Goal: Complete application form: Complete application form

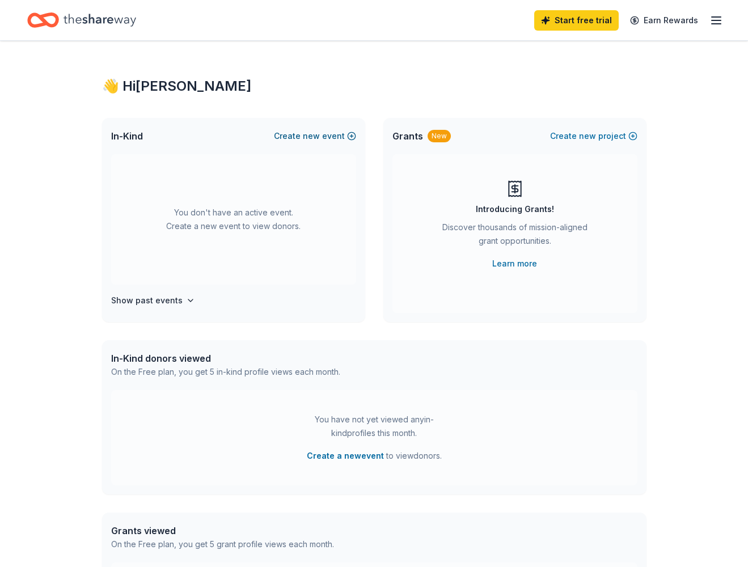
click at [315, 141] on span "new" at bounding box center [311, 136] width 17 height 14
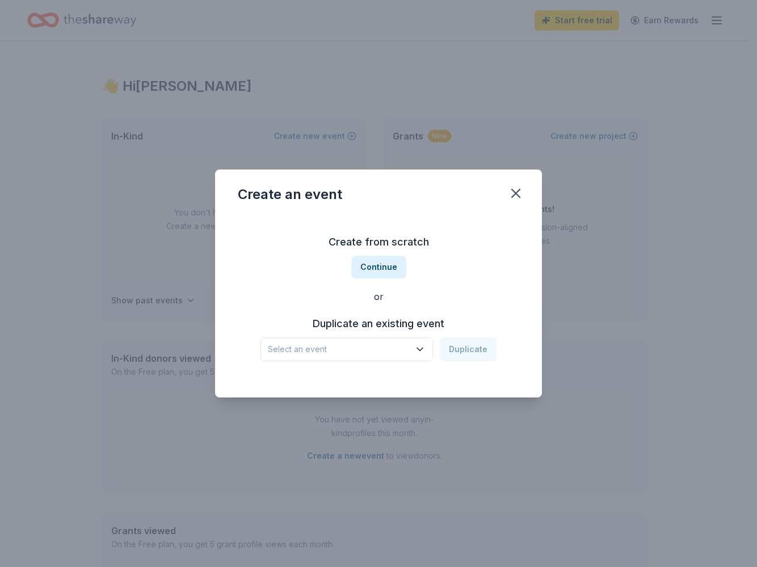
click at [371, 350] on span "Select an event" at bounding box center [339, 350] width 142 height 14
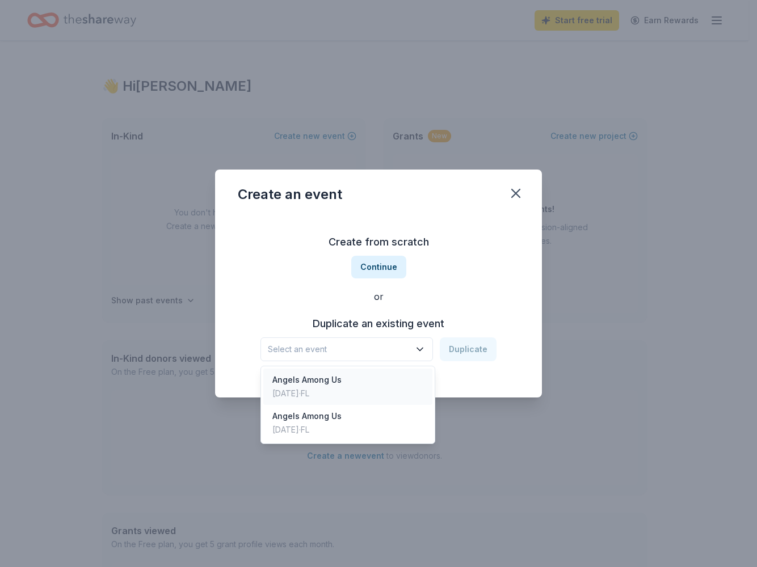
click at [356, 375] on div "Angels Among Us [DATE] · [GEOGRAPHIC_DATA]" at bounding box center [347, 387] width 169 height 36
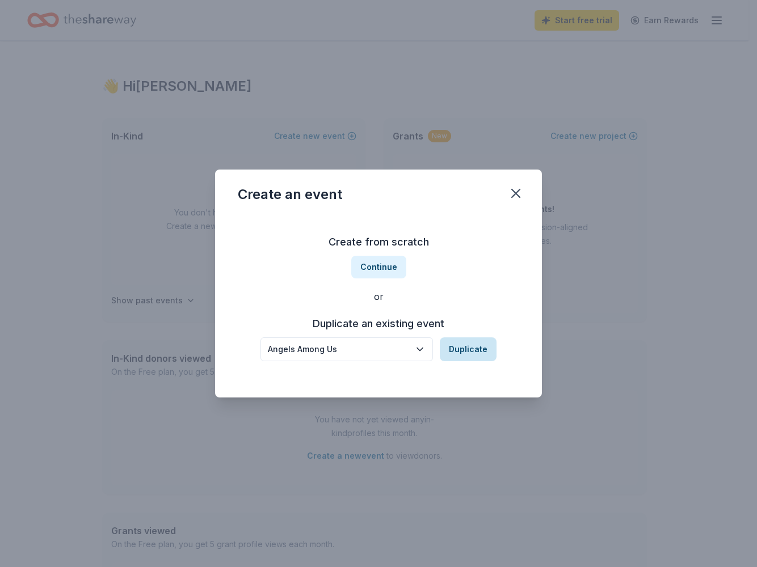
click at [479, 353] on button "Duplicate" at bounding box center [468, 349] width 57 height 24
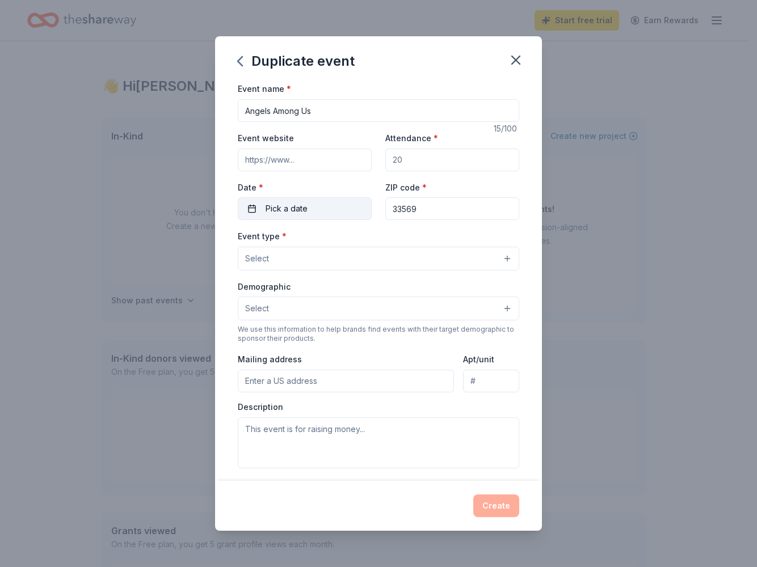
click at [251, 204] on button "Pick a date" at bounding box center [305, 208] width 134 height 23
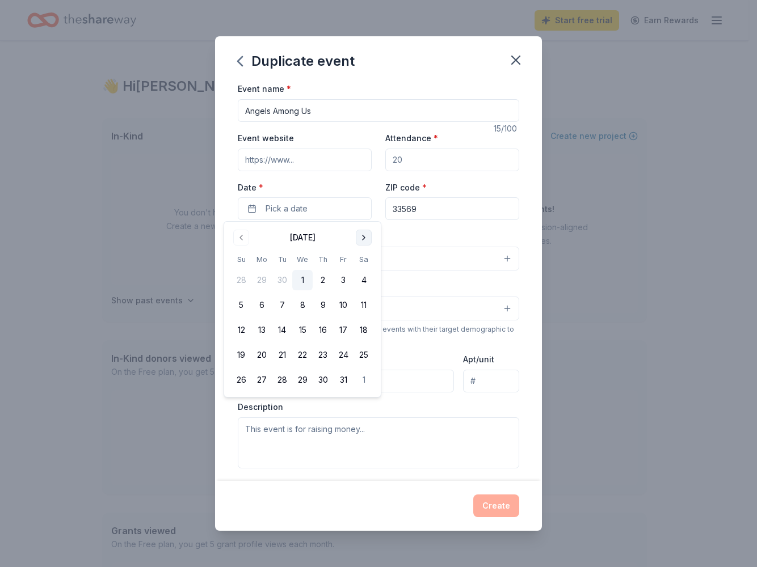
click at [361, 235] on button "Go to next month" at bounding box center [364, 238] width 16 height 16
click at [359, 305] on button "14" at bounding box center [363, 305] width 20 height 20
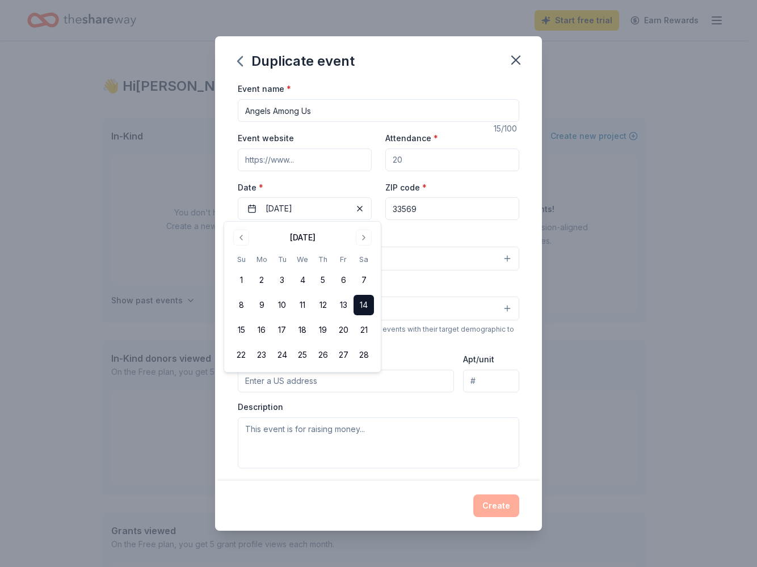
click at [527, 234] on div "Event name * Angels Among Us 15 /100 Event website Attendance * Date * [DATE] Z…" at bounding box center [378, 281] width 327 height 399
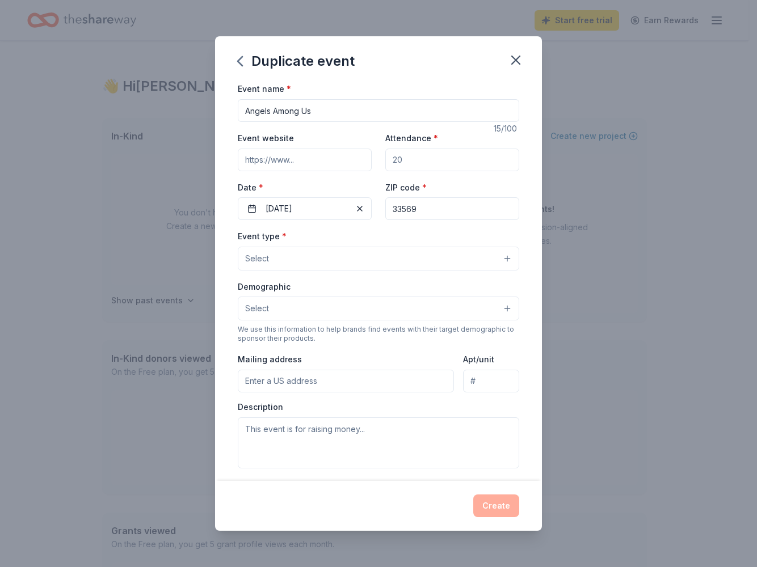
click at [330, 259] on button "Select" at bounding box center [378, 259] width 281 height 24
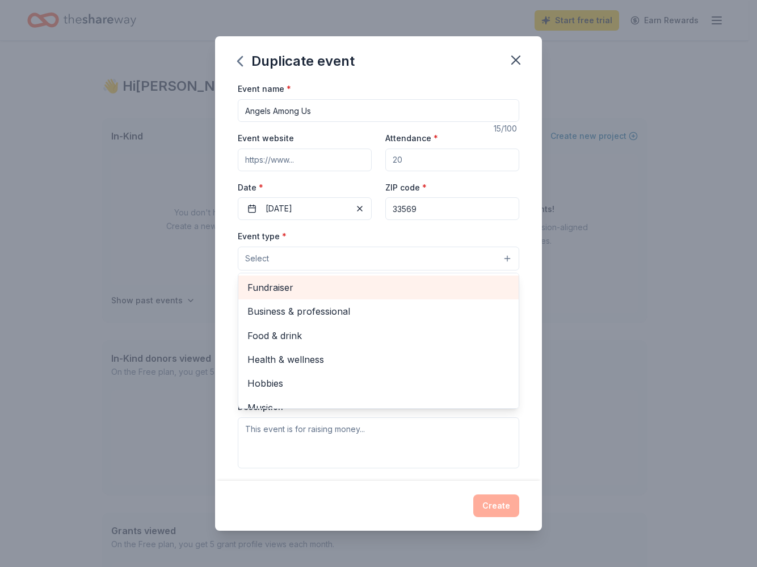
click at [317, 284] on span "Fundraiser" at bounding box center [378, 287] width 262 height 15
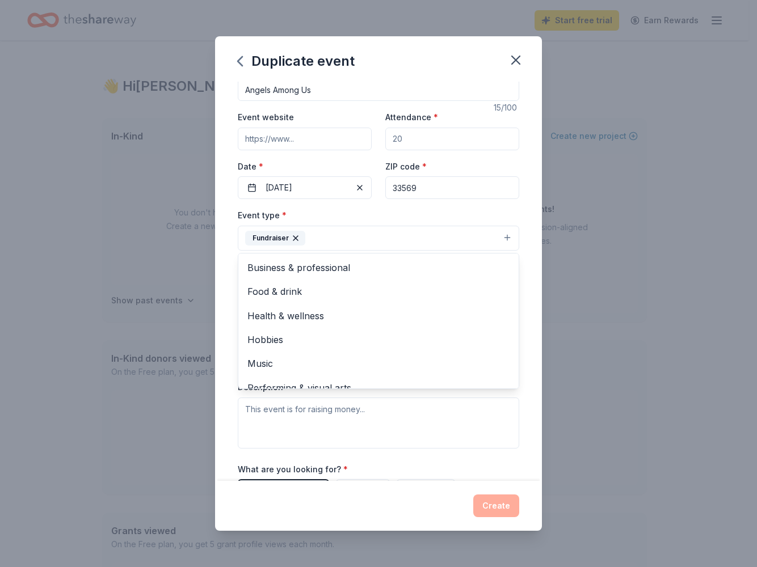
click at [526, 271] on div "Event name * Angels Among Us 15 /100 Event website Attendance * Date * [DATE] Z…" at bounding box center [378, 281] width 327 height 399
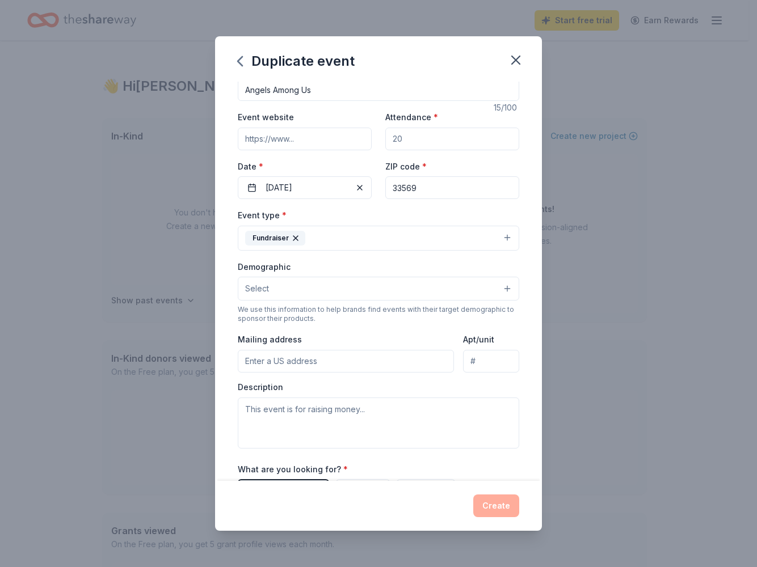
click at [352, 287] on button "Select" at bounding box center [378, 289] width 281 height 24
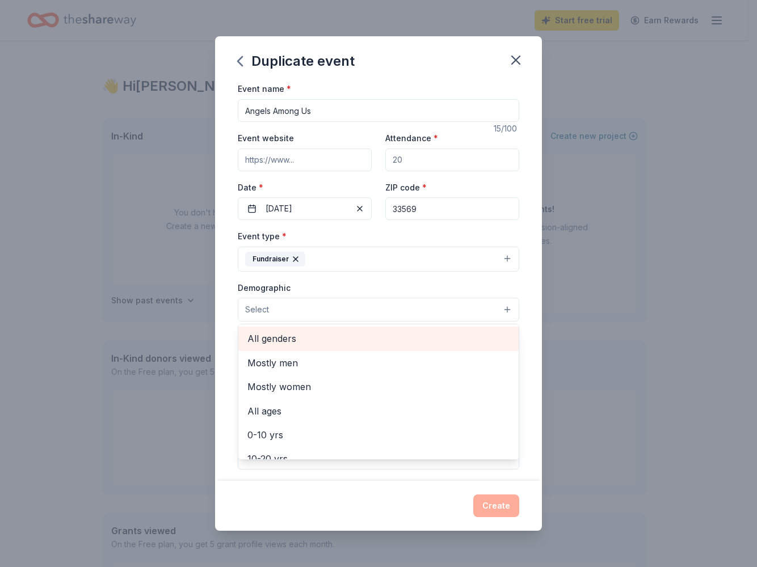
click at [381, 335] on span "All genders" at bounding box center [378, 338] width 262 height 15
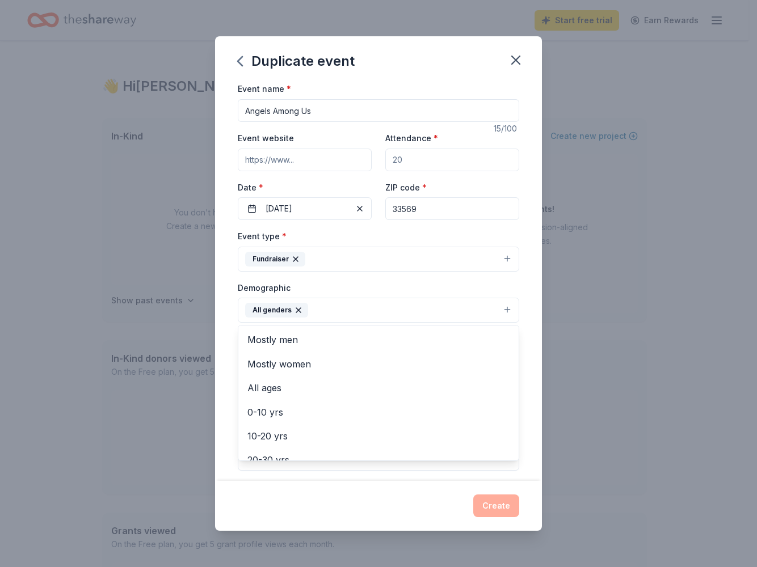
click at [522, 268] on div "Event name * Angels Among Us 15 /100 Event website Attendance * Date * [DATE] Z…" at bounding box center [378, 281] width 327 height 399
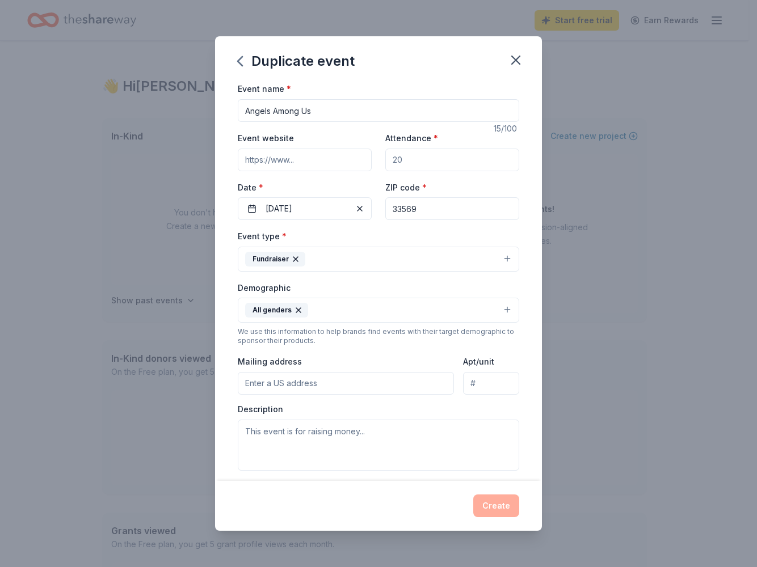
scroll to position [6, 0]
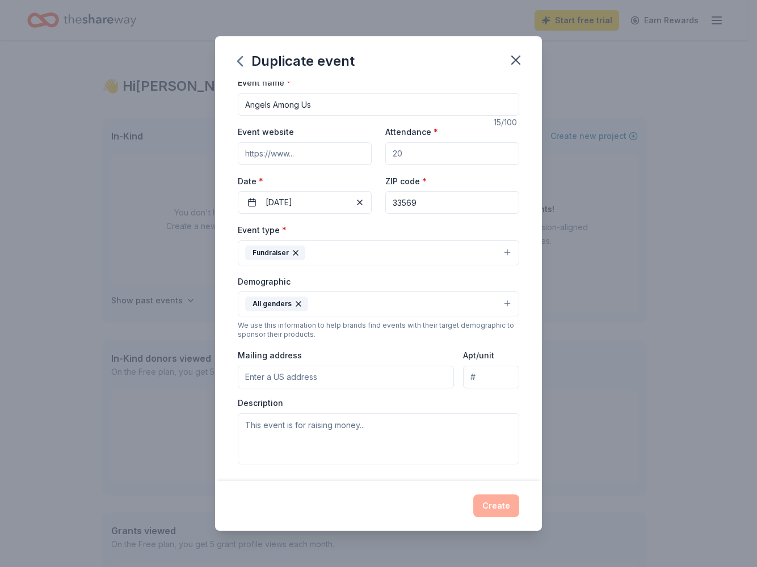
paste input "[STREET_ADDRESS][PERSON_NAME]"
type input "[STREET_ADDRESS][PERSON_NAME]"
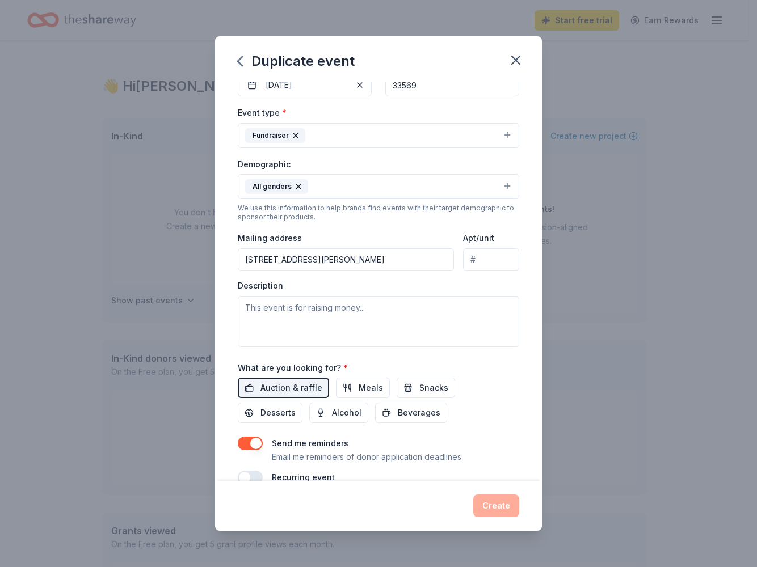
scroll to position [203, 0]
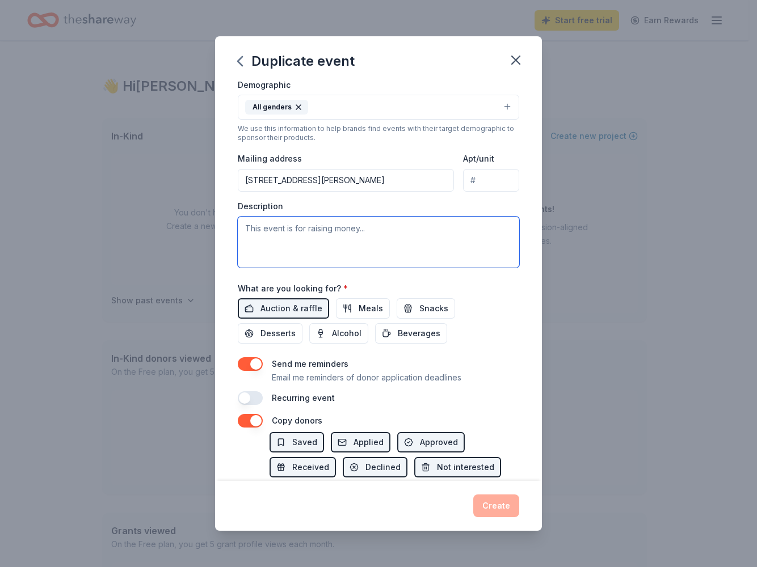
click at [350, 244] on textarea at bounding box center [378, 242] width 281 height 51
click at [328, 242] on textarea at bounding box center [378, 242] width 281 height 51
paste textarea "Please consider contributing a donation or gift certificate that we can use in …"
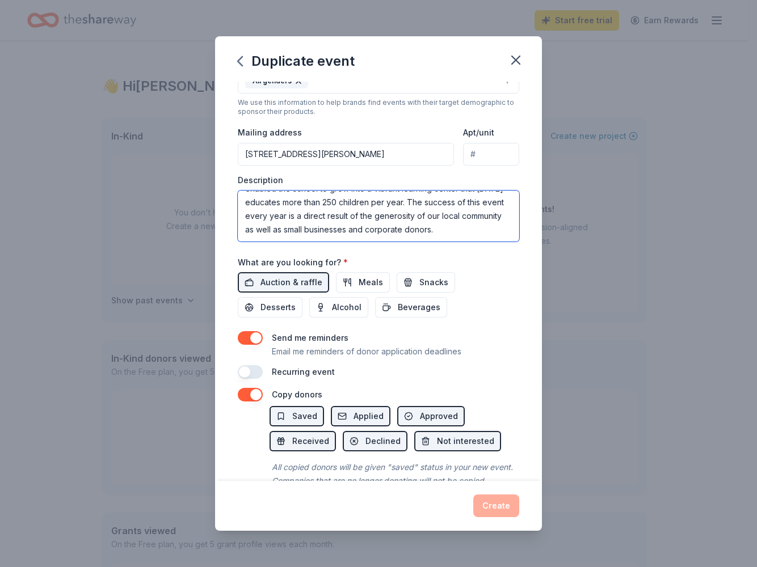
scroll to position [268, 0]
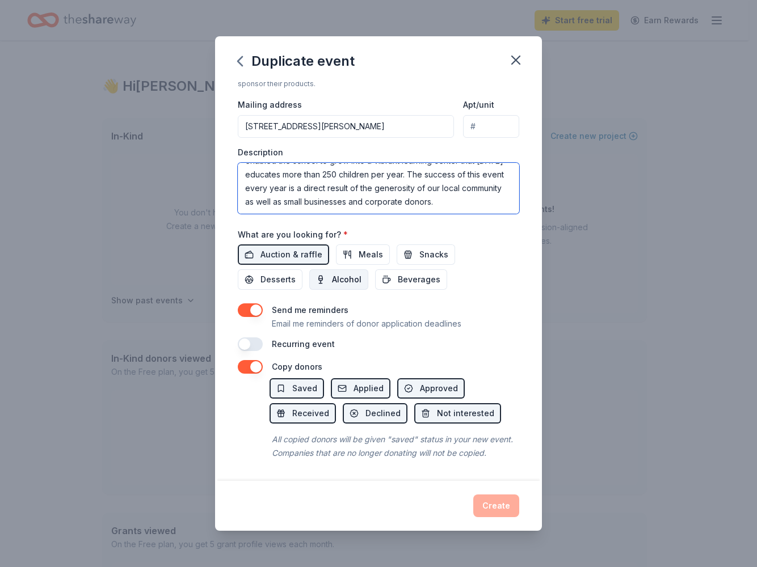
type textarea "Please consider contributing a donation or gift certificate that we can use in …"
click at [354, 273] on span "Alcohol" at bounding box center [346, 280] width 29 height 14
click at [374, 248] on span "Meals" at bounding box center [370, 255] width 24 height 14
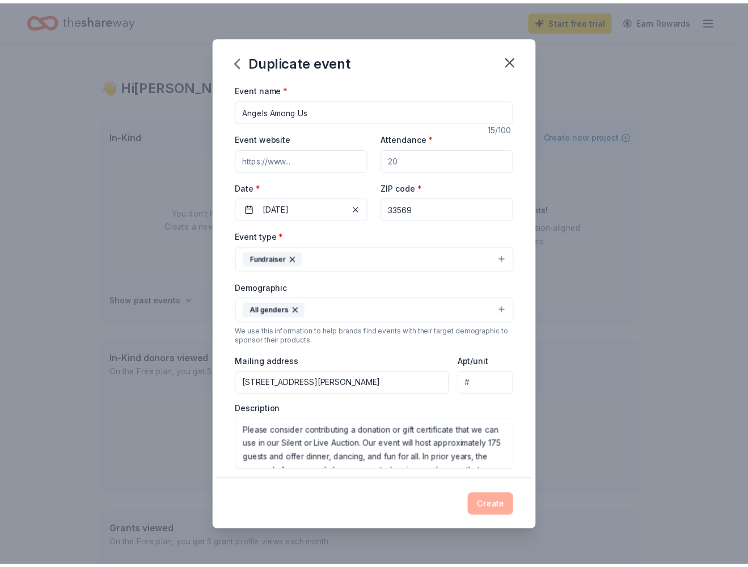
scroll to position [2, 0]
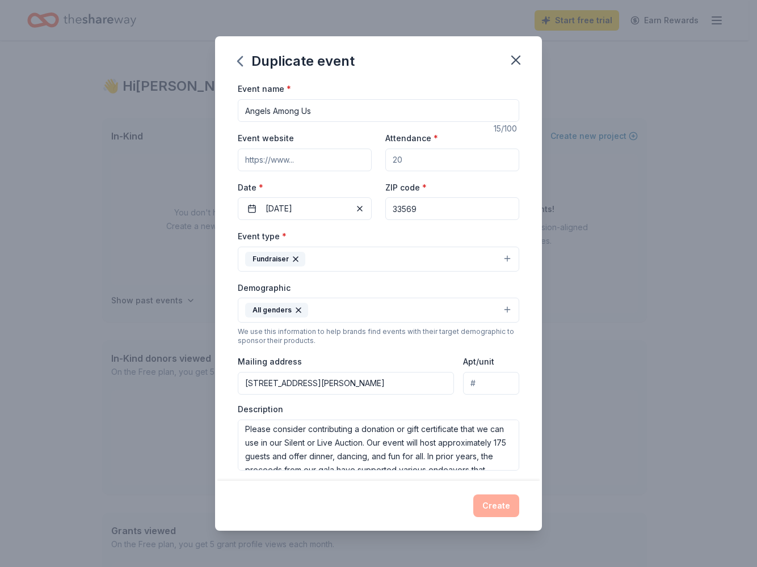
click at [455, 155] on input "Attendance *" at bounding box center [452, 160] width 134 height 23
type input "175"
click at [309, 162] on input "Event website" at bounding box center [305, 160] width 134 height 23
paste input "[URL][DOMAIN_NAME]"
type input "[URL][DOMAIN_NAME]"
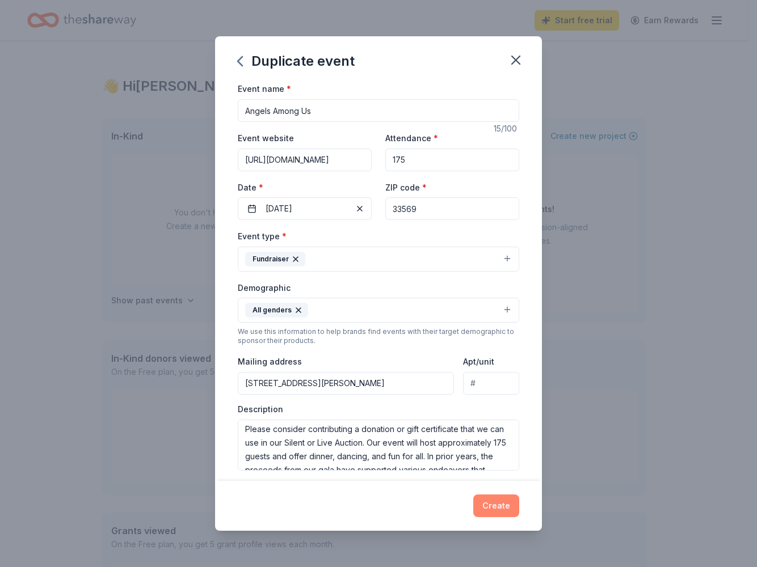
click at [505, 506] on button "Create" at bounding box center [496, 506] width 46 height 23
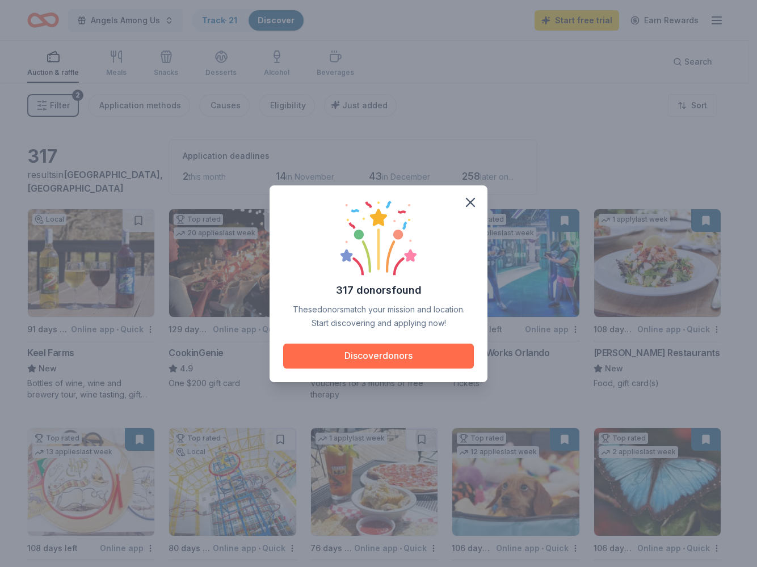
click at [408, 360] on button "Discover donors" at bounding box center [378, 356] width 191 height 25
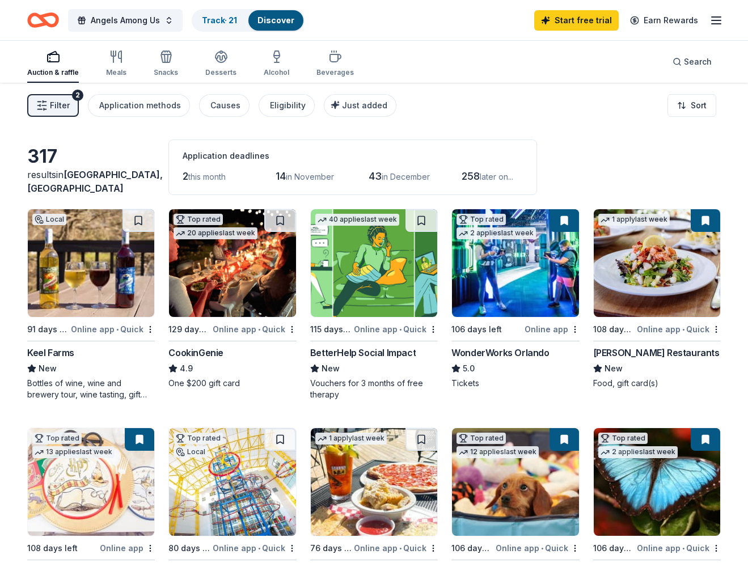
click at [88, 252] on img at bounding box center [91, 263] width 126 height 108
click at [225, 271] on img at bounding box center [232, 263] width 126 height 108
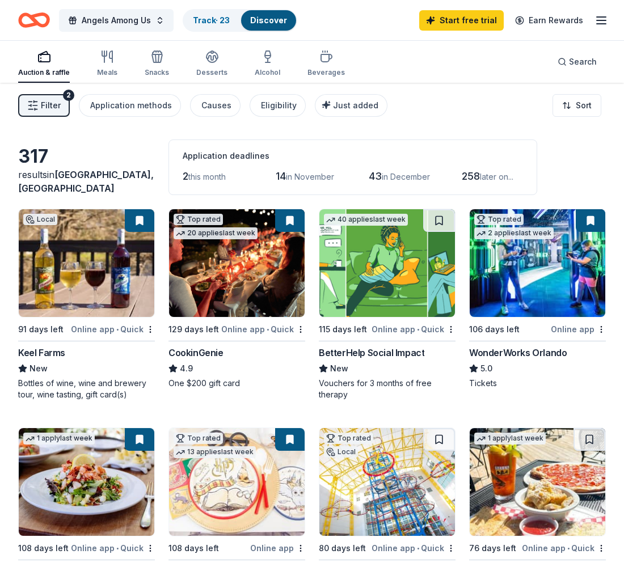
click at [552, 275] on img at bounding box center [538, 263] width 136 height 108
click at [187, 175] on span "2" at bounding box center [186, 176] width 6 height 12
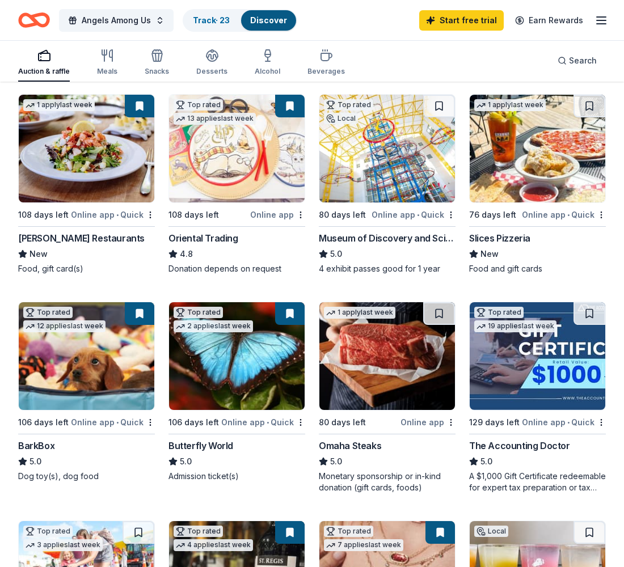
scroll to position [432, 0]
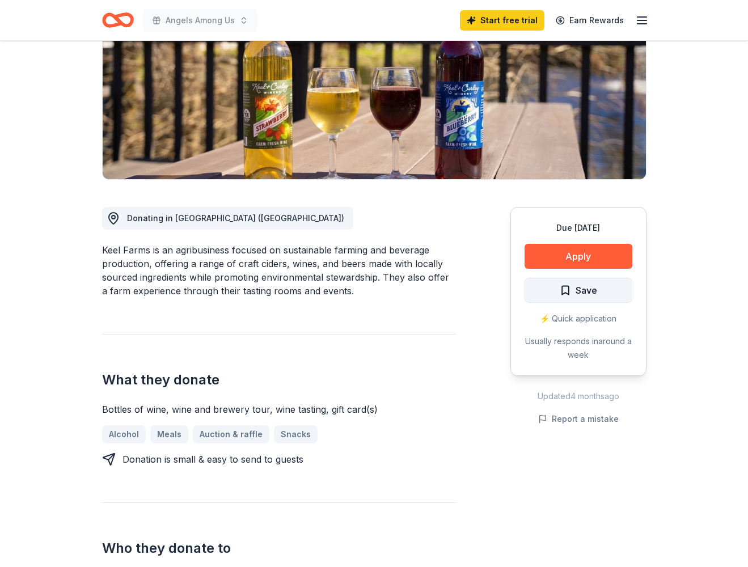
scroll to position [234, 0]
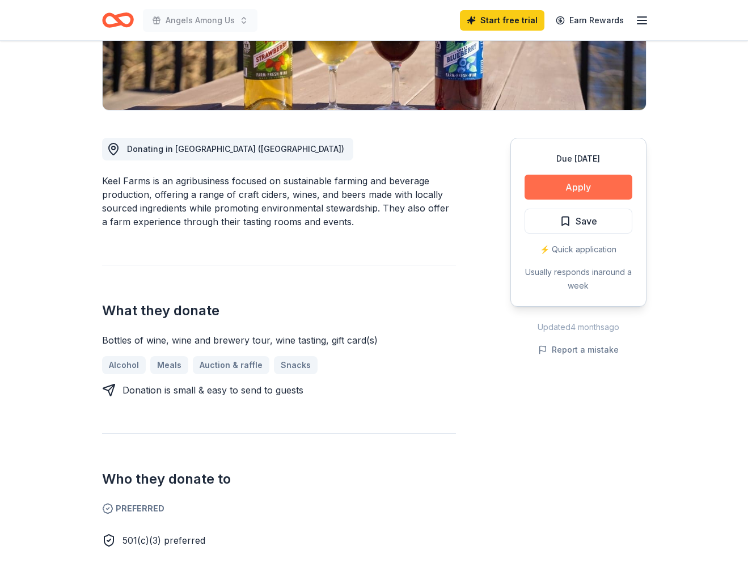
click at [584, 189] on button "Apply" at bounding box center [579, 187] width 108 height 25
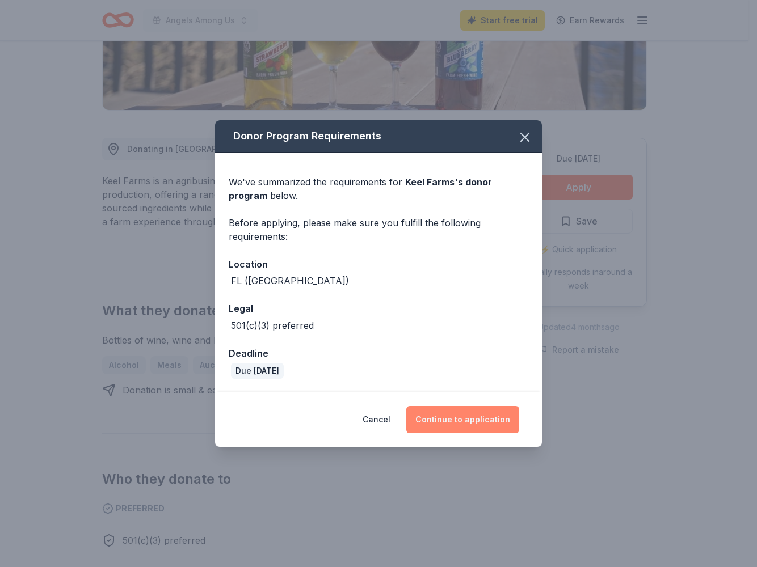
click at [479, 420] on button "Continue to application" at bounding box center [462, 419] width 113 height 27
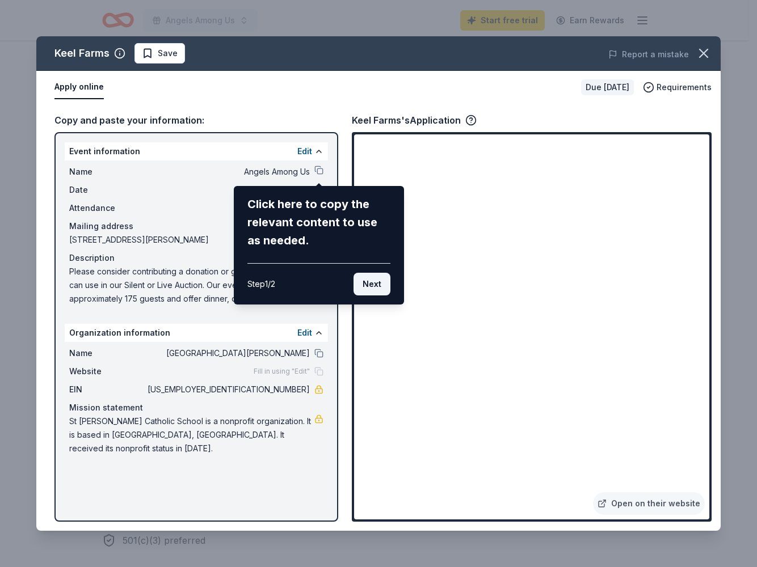
click at [377, 284] on button "Next" at bounding box center [371, 284] width 37 height 23
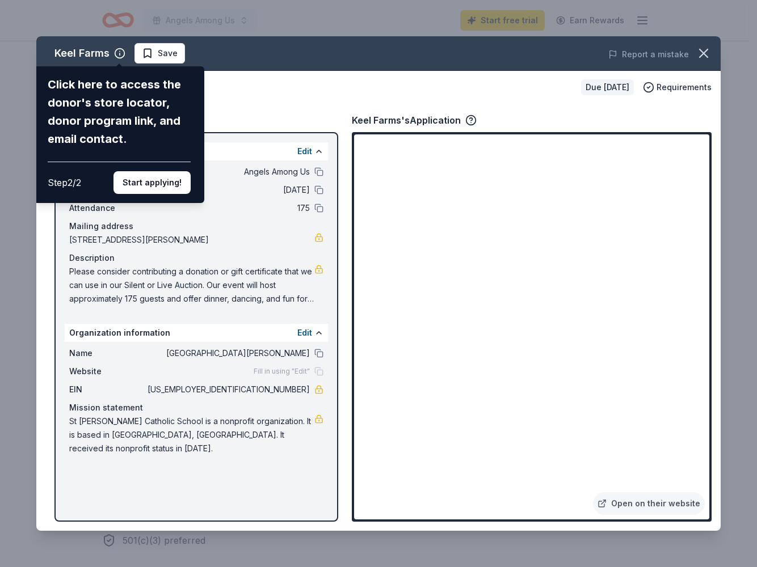
click at [675, 226] on div "Keel Farms Click here to access the donor's store locator, donor program link, …" at bounding box center [378, 283] width 684 height 495
click at [672, 226] on div "Keel Farms Click here to access the donor's store locator, donor program link, …" at bounding box center [378, 283] width 684 height 495
click at [555, 349] on div "Keel Farms Click here to access the donor's store locator, donor program link, …" at bounding box center [378, 283] width 684 height 495
click at [506, 347] on div "Keel Farms Click here to access the donor's store locator, donor program link, …" at bounding box center [378, 283] width 684 height 495
click at [153, 171] on button "Start applying!" at bounding box center [151, 182] width 77 height 23
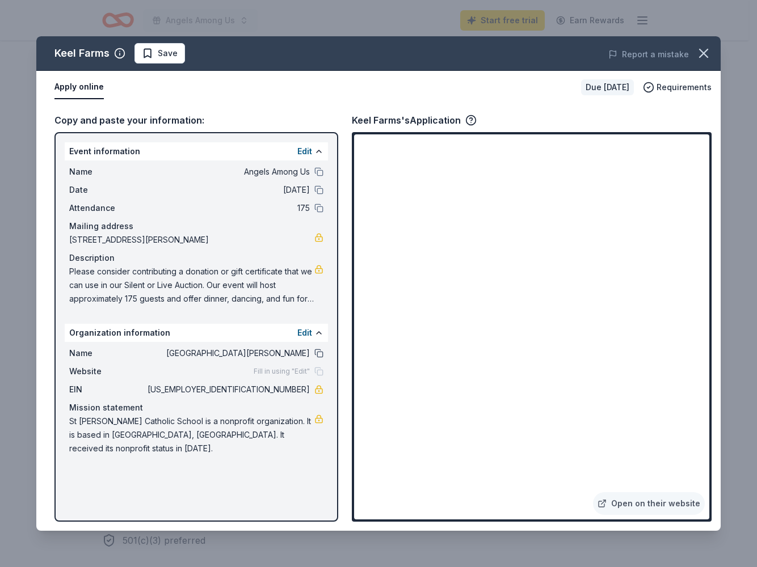
click at [319, 353] on button at bounding box center [318, 353] width 9 height 9
click at [238, 278] on span "Please consider contributing a donation or gift certificate that we can use in …" at bounding box center [191, 285] width 245 height 41
click at [703, 60] on icon "button" at bounding box center [703, 53] width 16 height 16
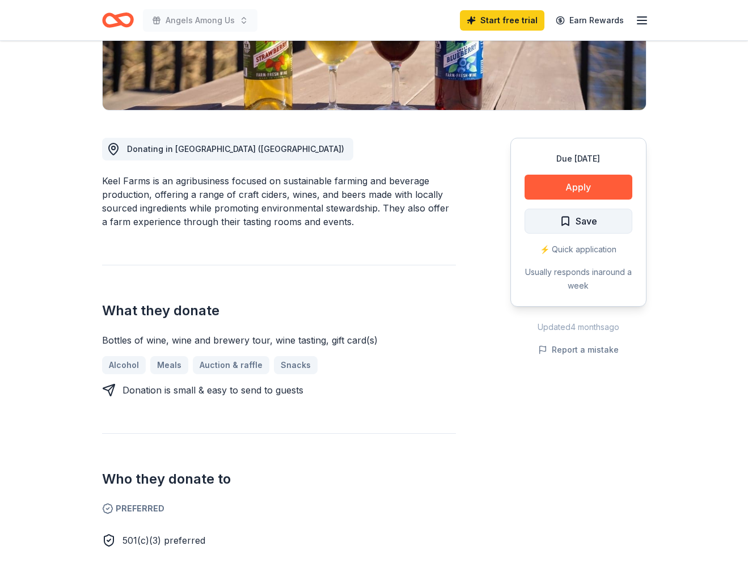
click at [613, 222] on button "Save" at bounding box center [579, 221] width 108 height 25
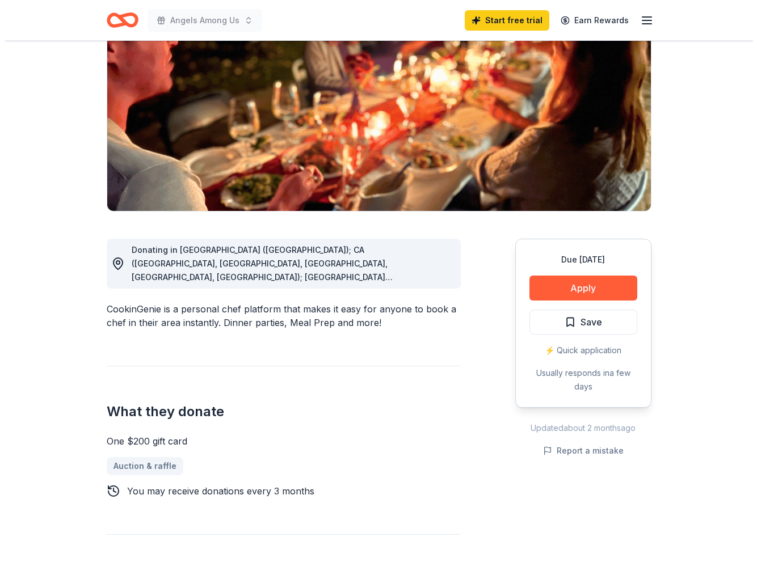
scroll to position [164, 0]
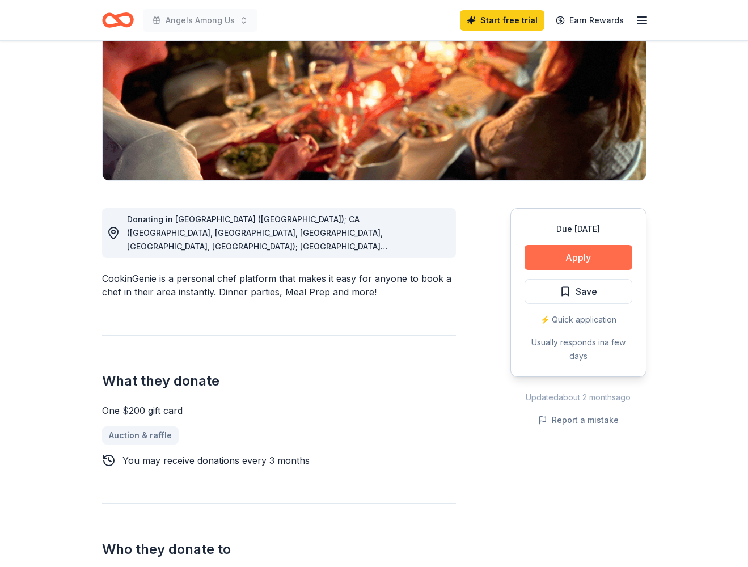
click at [588, 256] on button "Apply" at bounding box center [579, 257] width 108 height 25
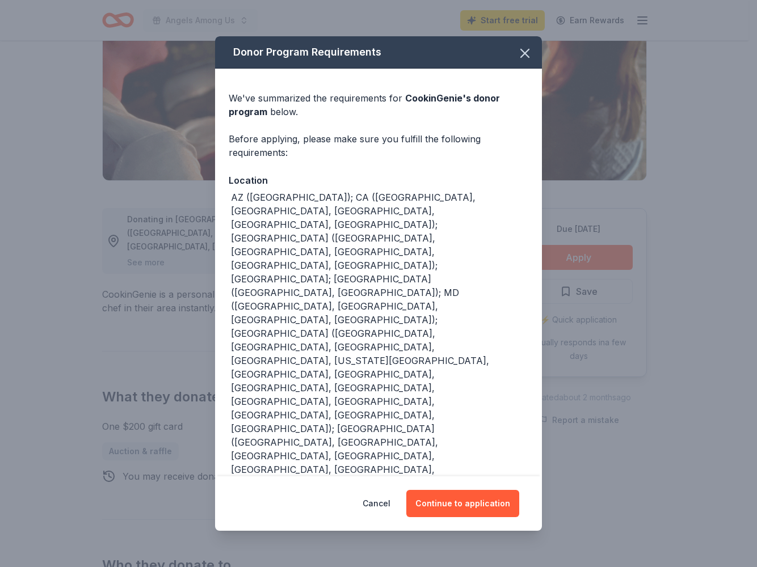
scroll to position [81, 0]
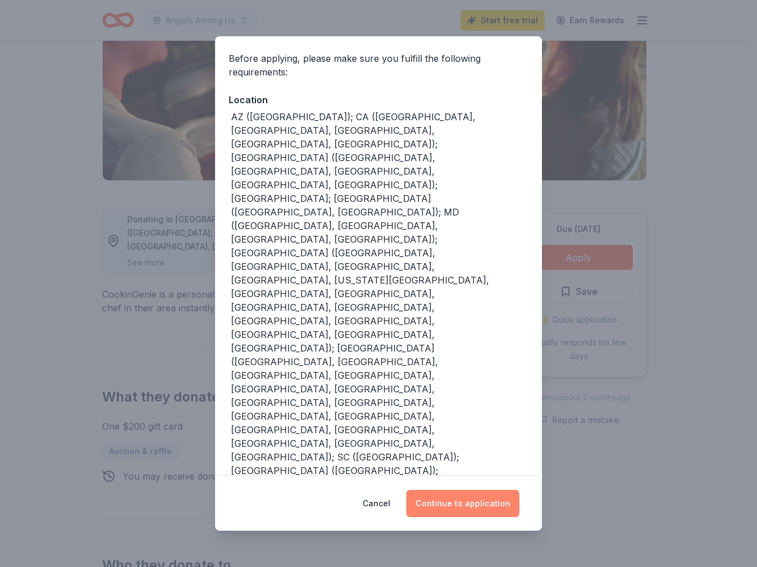
click at [474, 509] on button "Continue to application" at bounding box center [462, 503] width 113 height 27
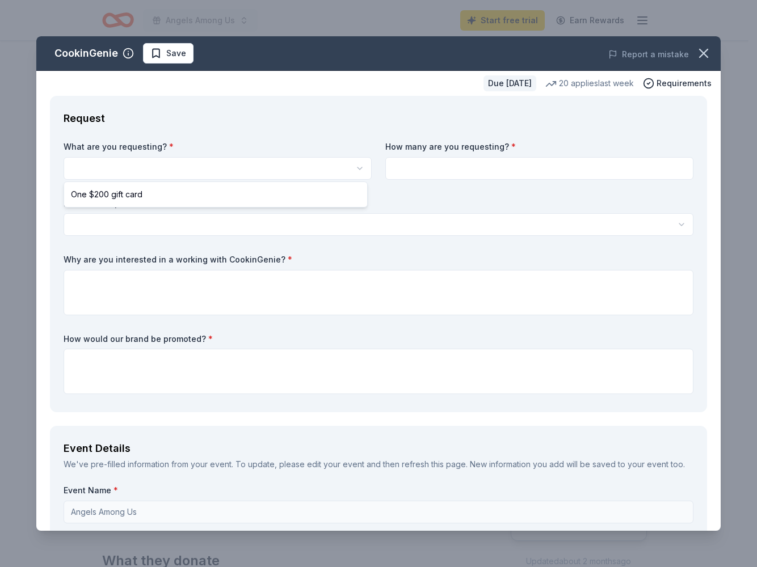
click at [201, 174] on html "Angels Among Us Start free trial Earn Rewards Due in 129 days Share CookinGenie…" at bounding box center [378, 283] width 757 height 567
select select "One $200 gift card"
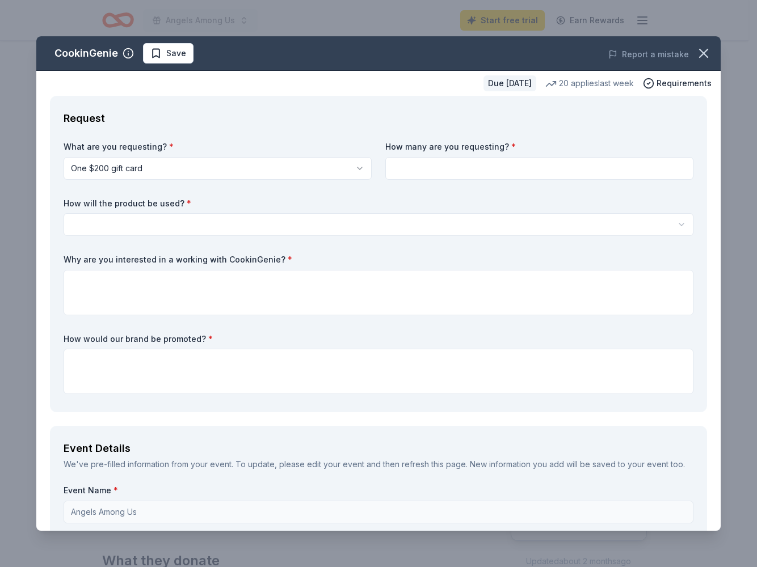
click at [517, 171] on input at bounding box center [539, 168] width 308 height 23
type input "1"
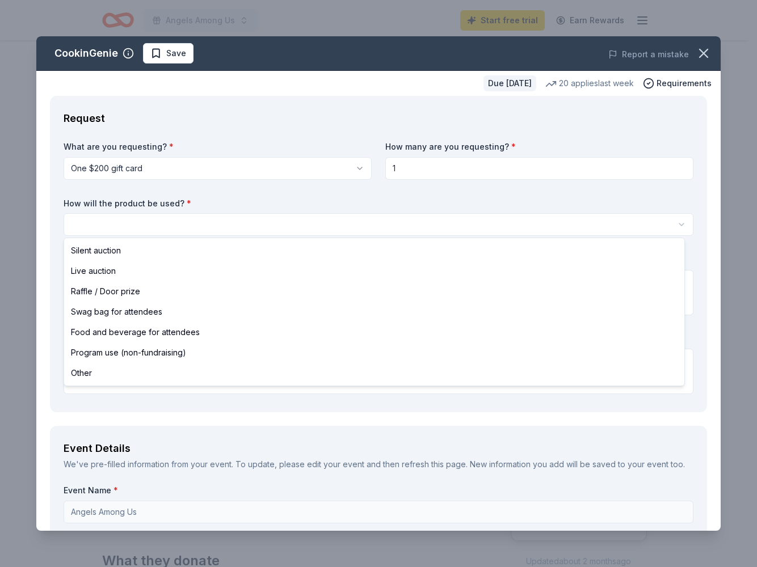
click at [195, 225] on html "Angels Among Us Start free trial Earn Rewards Due in 129 days Share CookinGenie…" at bounding box center [378, 283] width 757 height 567
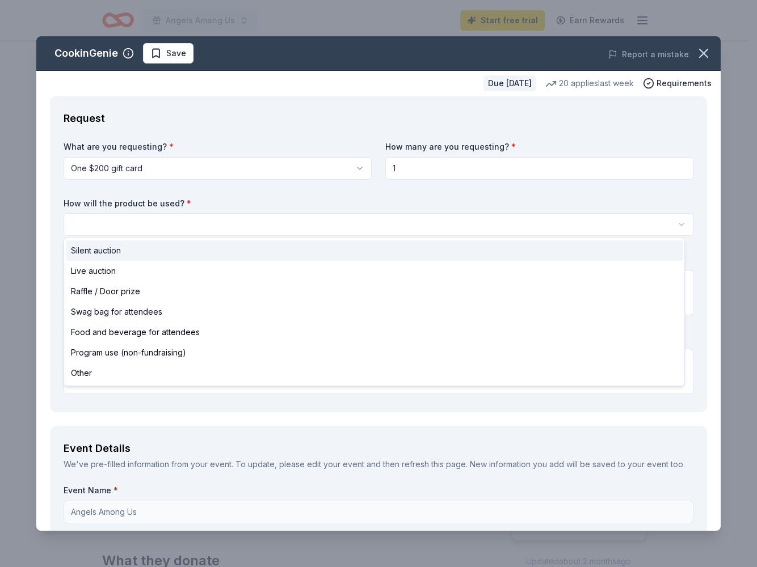
select select "silentAuction"
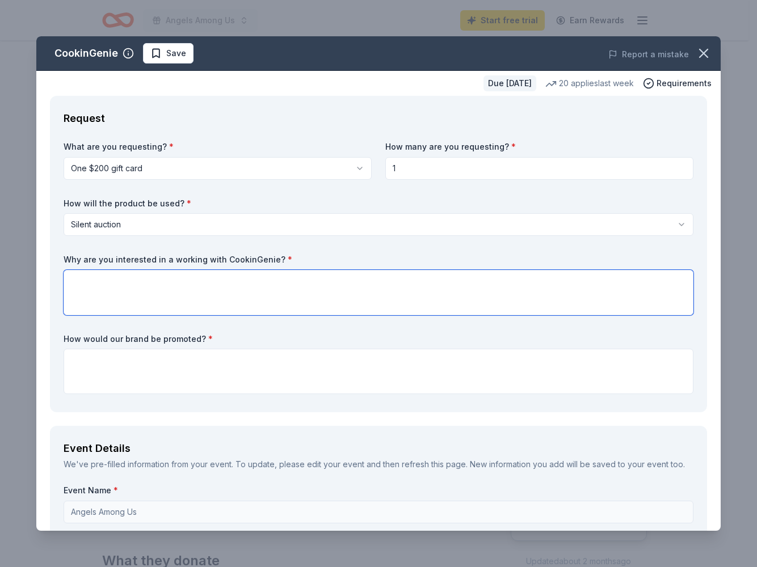
click at [243, 290] on textarea at bounding box center [379, 292] width 630 height 45
paste textarea "Please consider contributing a donation or gift certificate that we can use in …"
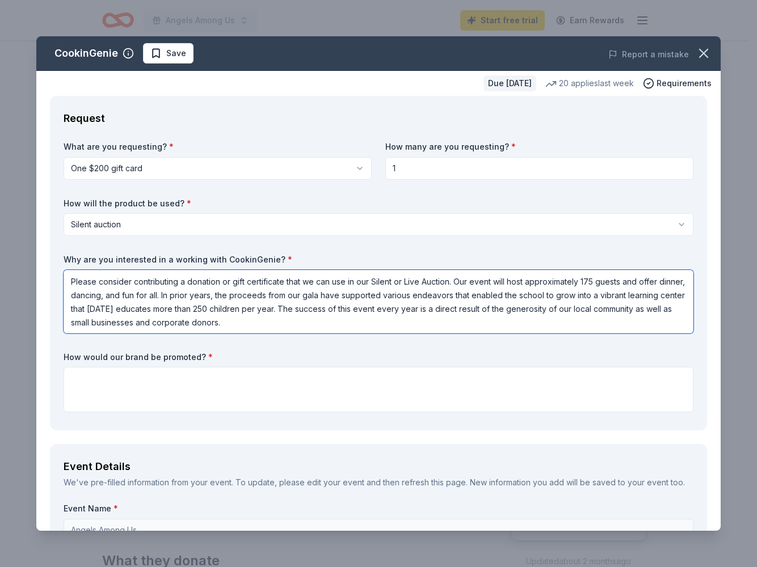
type textarea "Please consider contributing a donation or gift certificate that we can use in …"
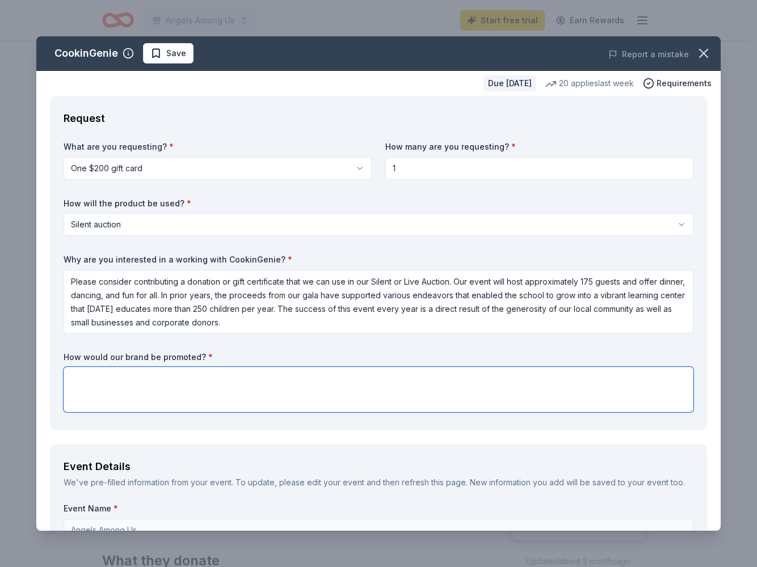
click at [219, 393] on textarea at bounding box center [379, 389] width 630 height 45
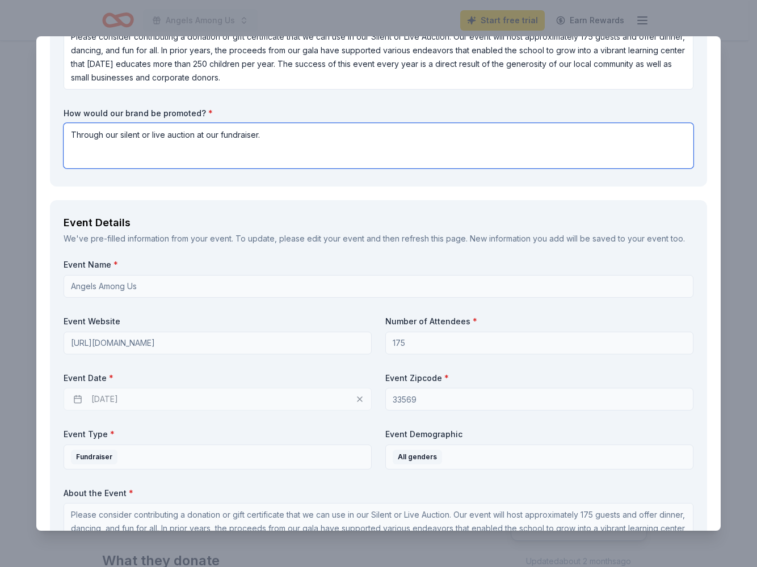
scroll to position [379, 0]
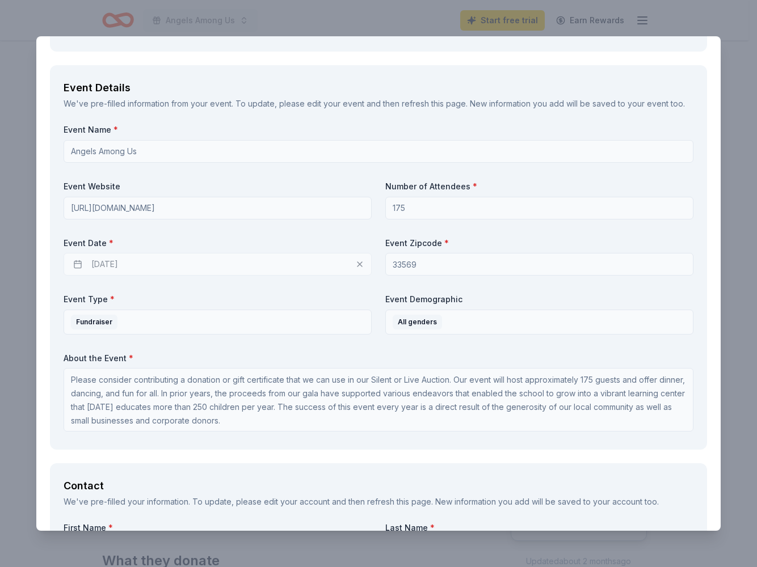
type textarea "Through our silent or live auction at our fundraiser."
click at [200, 262] on div "02/13/2026" at bounding box center [218, 264] width 308 height 23
click at [131, 264] on div "02/13/2026" at bounding box center [218, 264] width 308 height 23
click at [129, 264] on div "02/13/2026" at bounding box center [218, 264] width 308 height 23
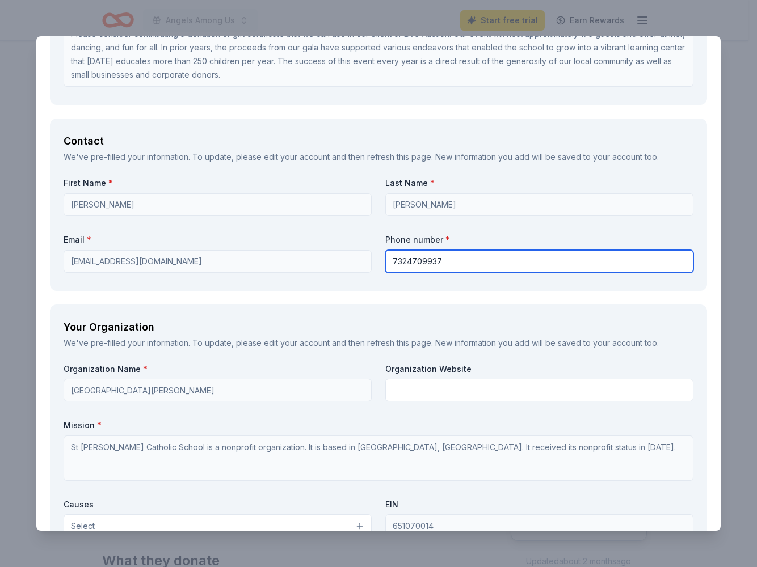
scroll to position [905, 0]
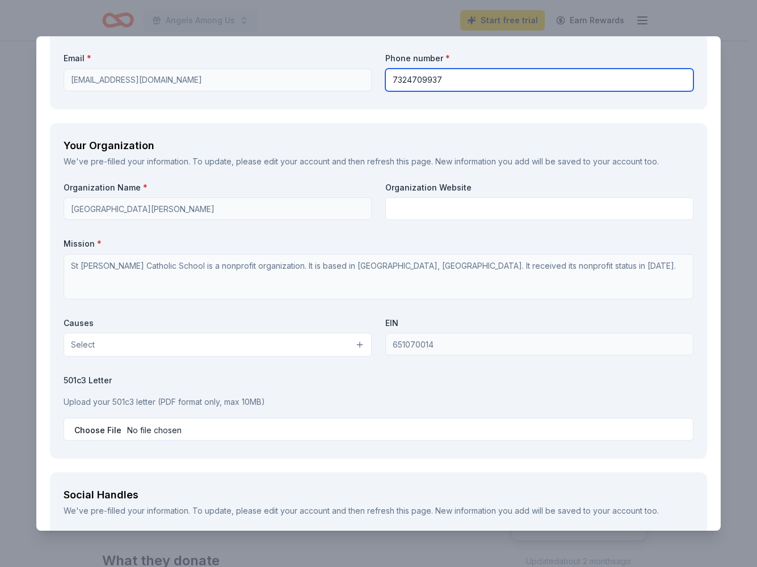
type input "7324709937"
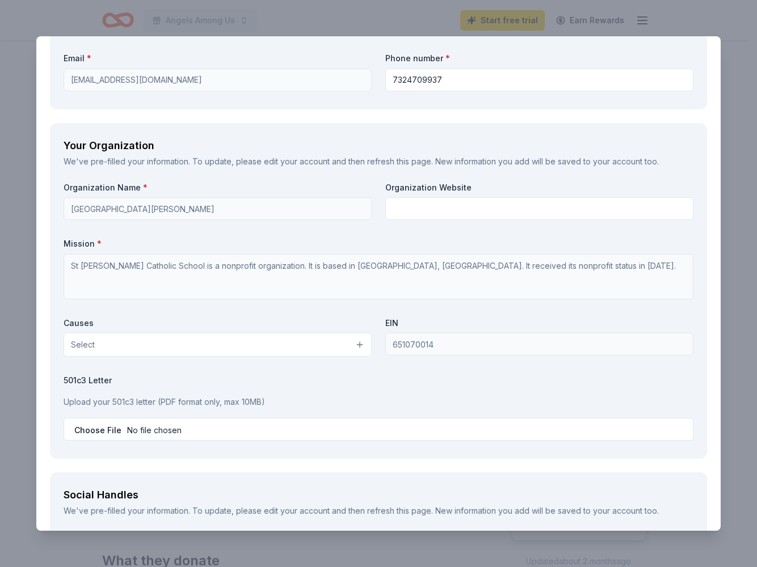
click at [281, 345] on button "Select" at bounding box center [218, 345] width 308 height 24
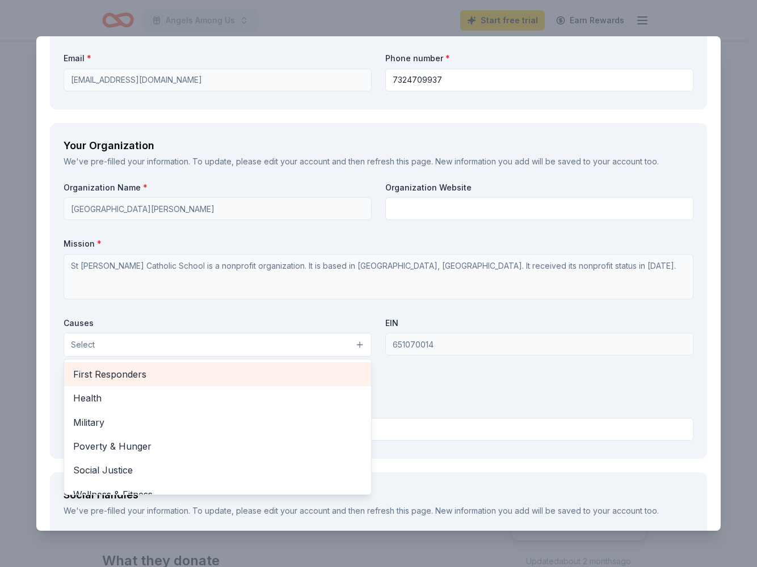
scroll to position [84, 0]
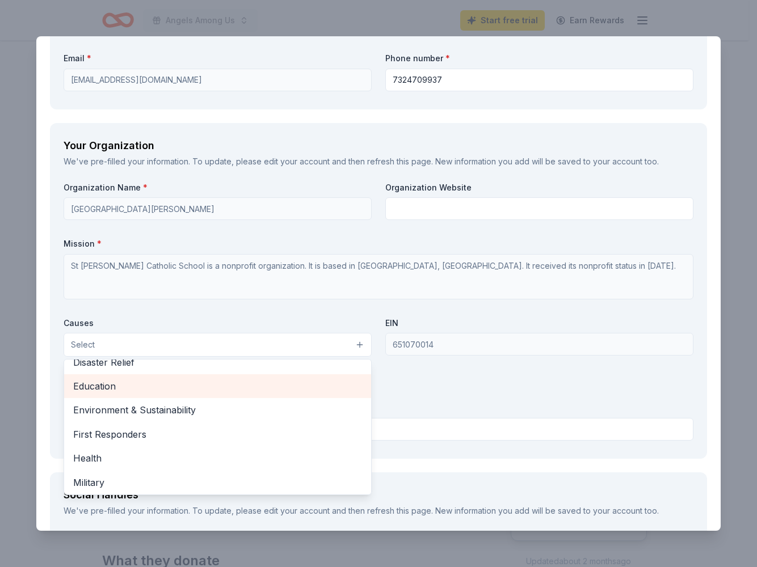
click at [254, 379] on span "Education" at bounding box center [217, 386] width 289 height 15
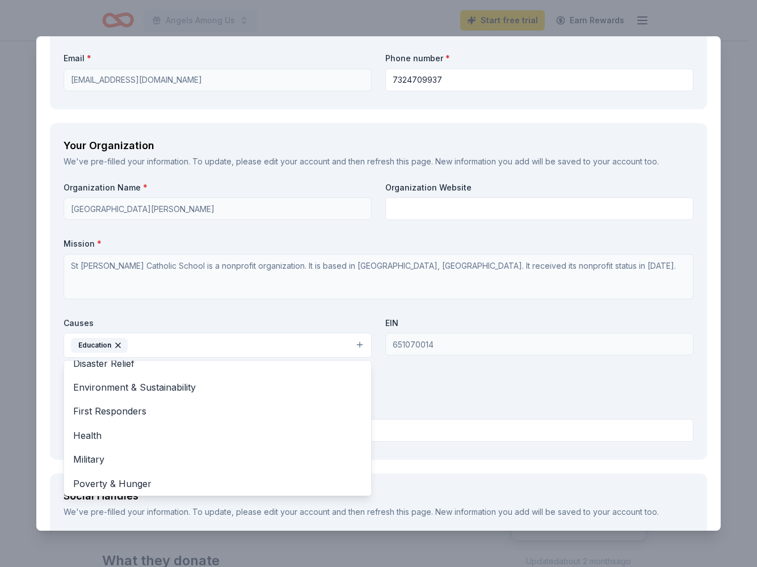
click at [410, 206] on div "Organization Name * St Stephen Catholic School Organization Website Mission * S…" at bounding box center [379, 314] width 630 height 264
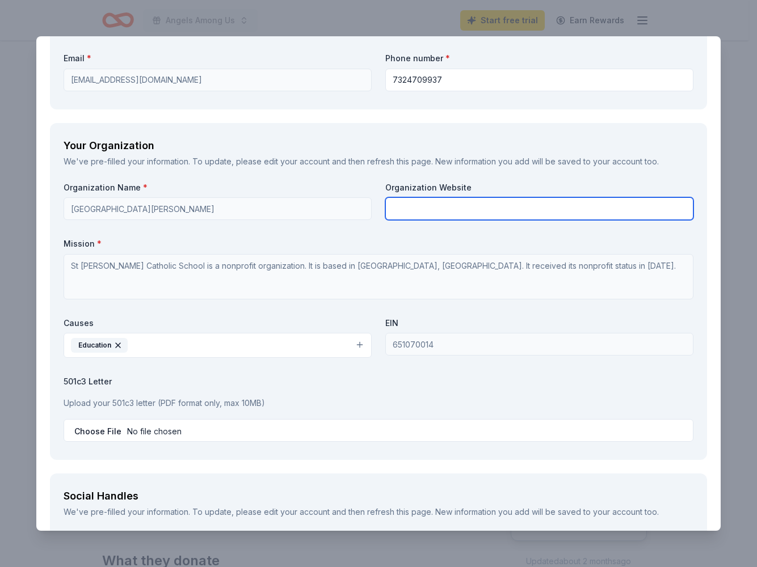
paste input "[URL][DOMAIN_NAME]"
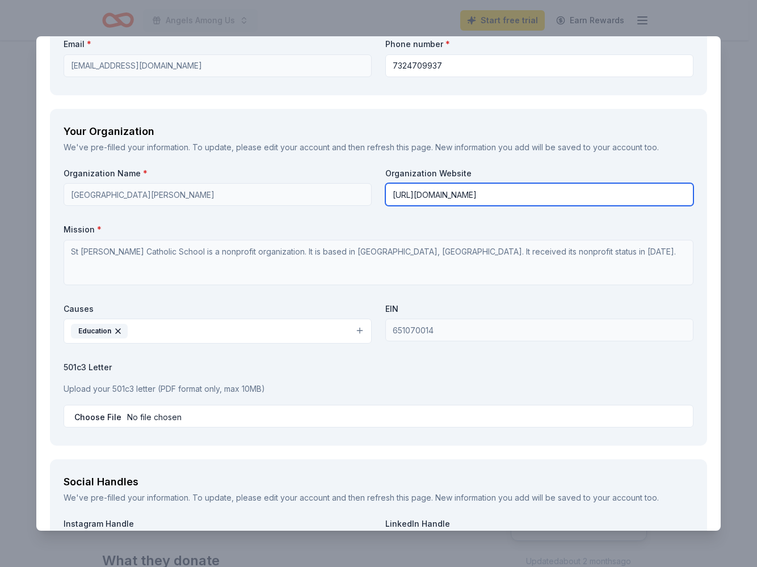
scroll to position [1022, 0]
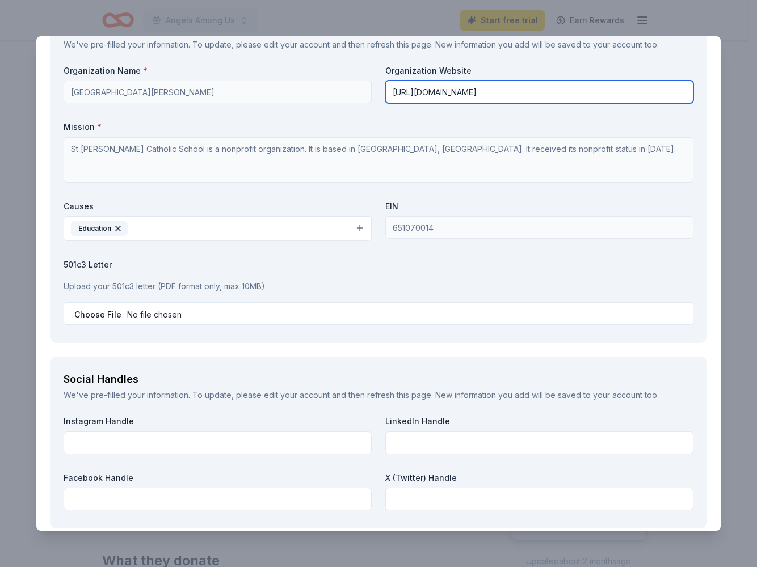
type input "[URL][DOMAIN_NAME]"
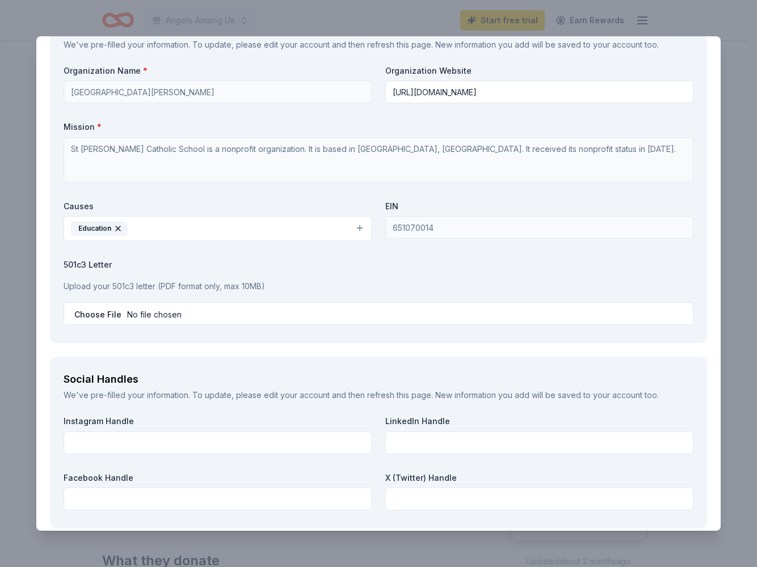
click at [100, 315] on input "file" at bounding box center [379, 313] width 630 height 23
type input "C:\fakepath\tax exempt (2) (1).pdf"
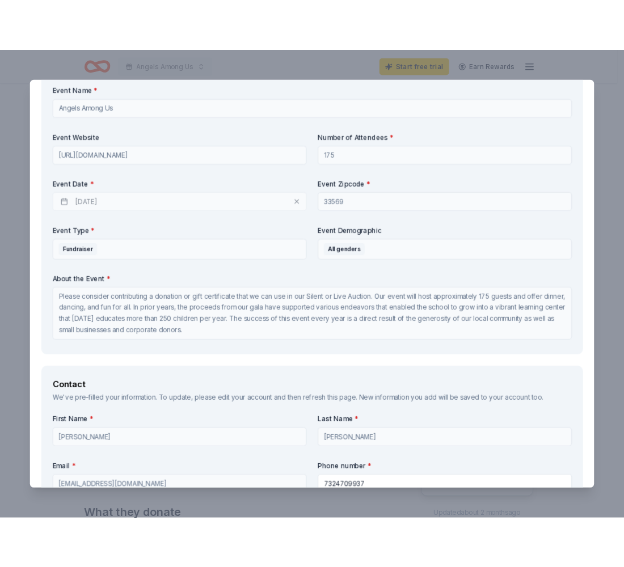
scroll to position [1211, 0]
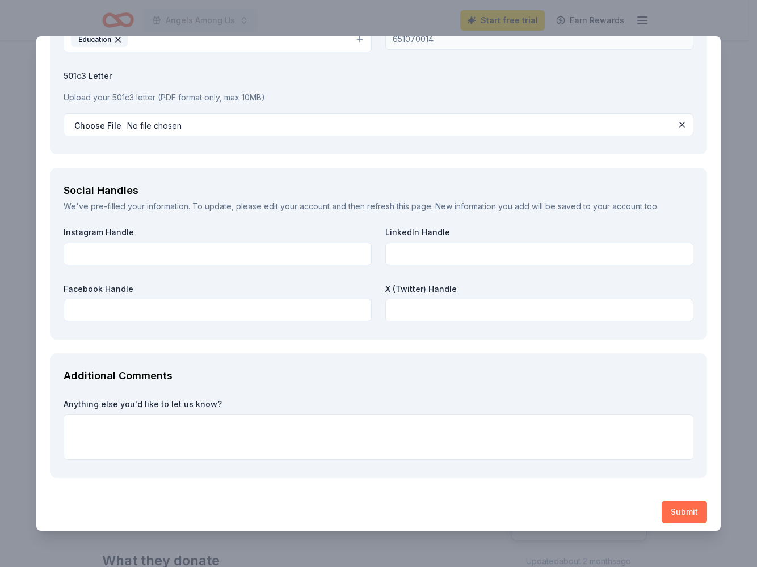
click at [675, 509] on button "Submit" at bounding box center [683, 512] width 45 height 23
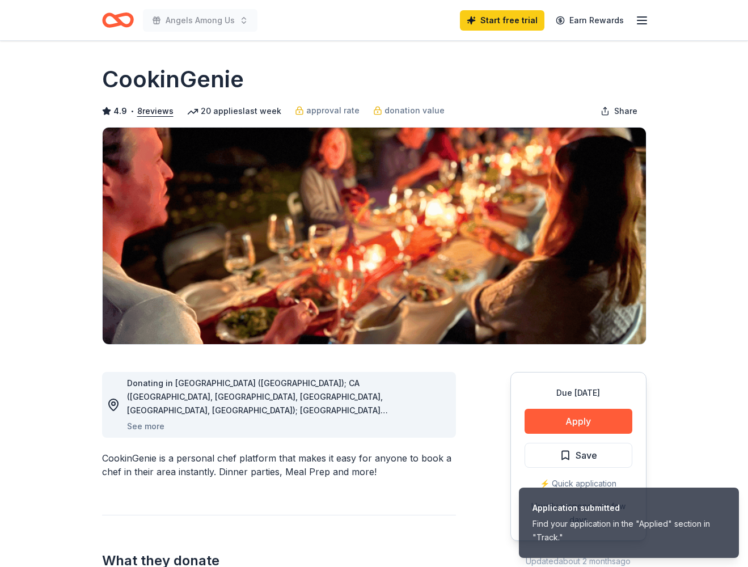
click at [220, 83] on h1 "CookinGenie" at bounding box center [173, 80] width 142 height 32
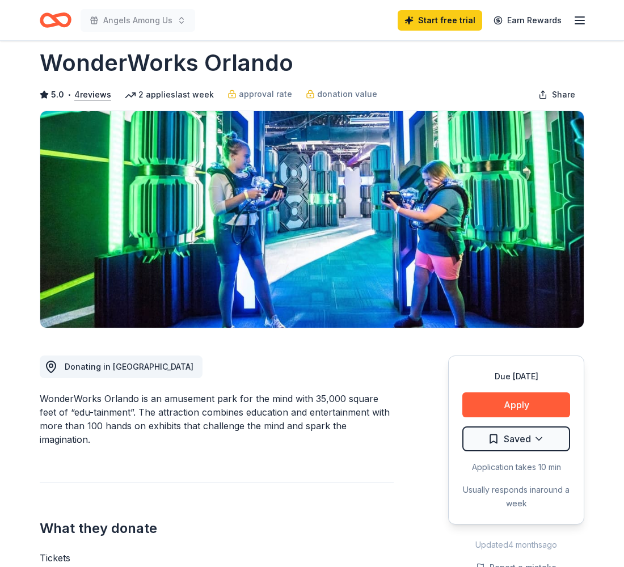
scroll to position [63, 0]
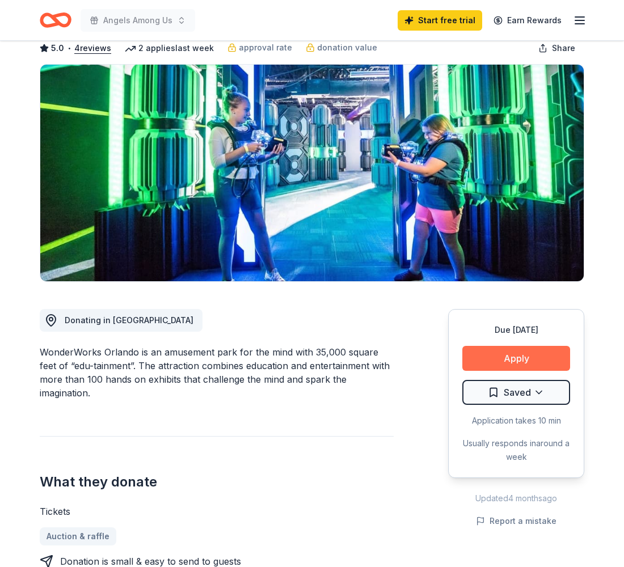
click at [521, 360] on button "Apply" at bounding box center [516, 358] width 108 height 25
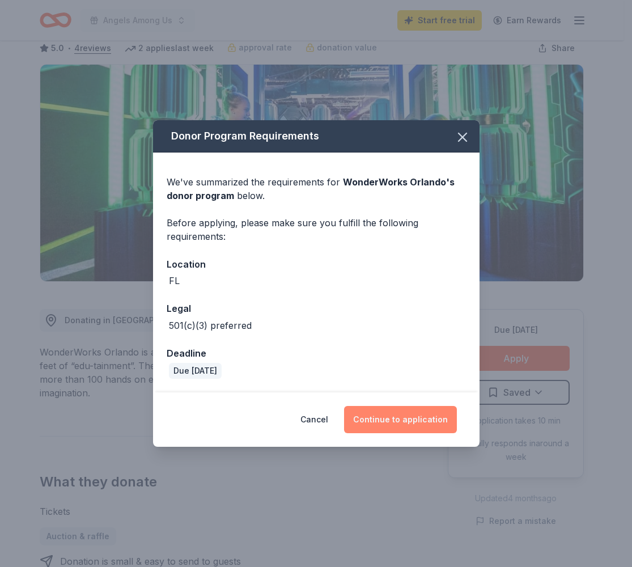
click at [406, 420] on button "Continue to application" at bounding box center [400, 419] width 113 height 27
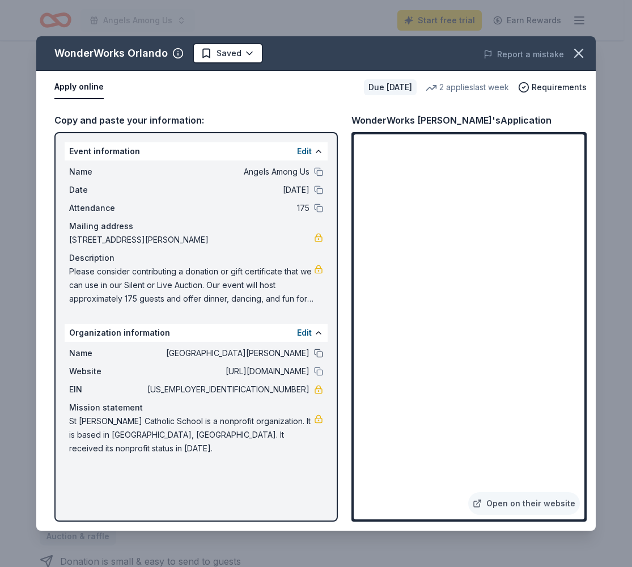
click at [321, 352] on button at bounding box center [318, 353] width 9 height 9
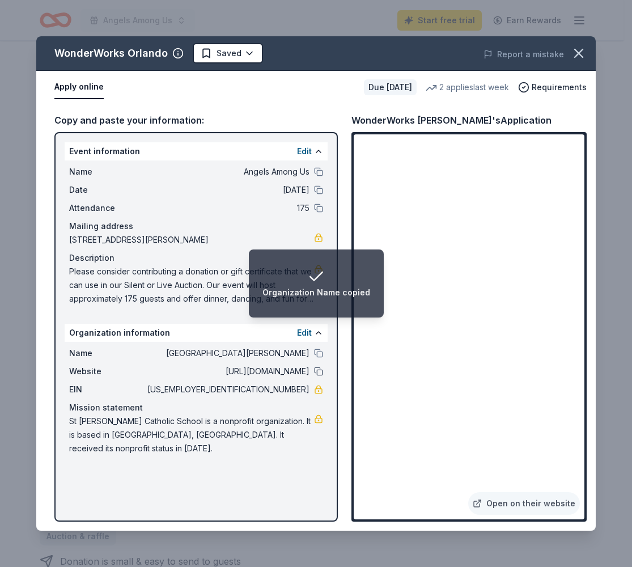
click at [318, 370] on button at bounding box center [318, 371] width 9 height 9
drag, startPoint x: 265, startPoint y: 391, endPoint x: 303, endPoint y: 393, distance: 38.1
click at [303, 393] on span "65-1070014" at bounding box center [227, 390] width 164 height 14
drag, startPoint x: 309, startPoint y: 390, endPoint x: 267, endPoint y: 392, distance: 42.6
click at [267, 392] on span "65-1070014" at bounding box center [227, 390] width 164 height 14
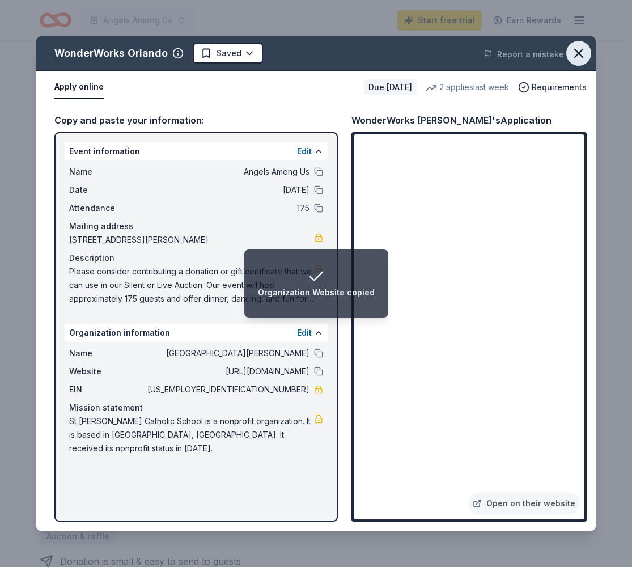
click at [584, 56] on icon "button" at bounding box center [579, 53] width 16 height 16
